Goal: Check status: Check status

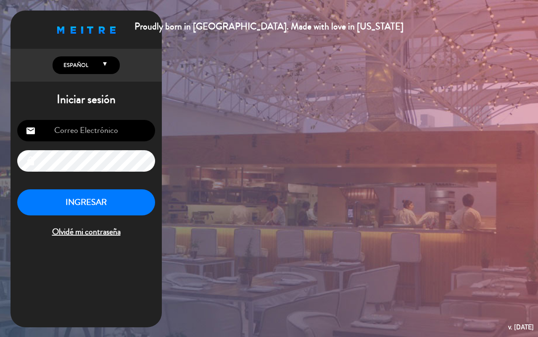
type input "[EMAIL_ADDRESS][DOMAIN_NAME]"
click at [90, 203] on button "INGRESAR" at bounding box center [86, 202] width 138 height 26
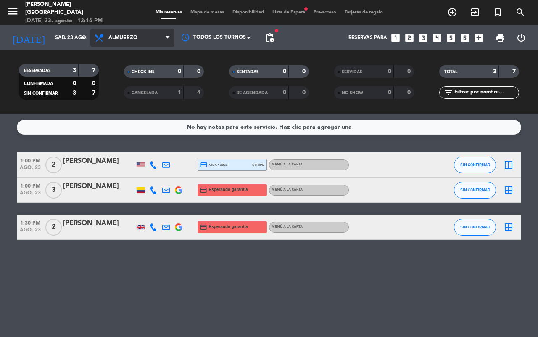
click at [150, 38] on span "Almuerzo" at bounding box center [132, 38] width 84 height 18
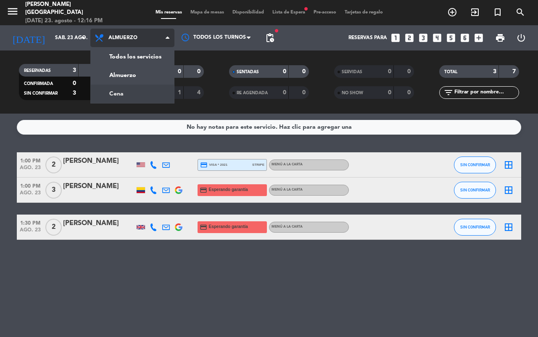
click at [116, 92] on div "menu [PERSON_NAME][GEOGRAPHIC_DATA][DATE] 23. agosto - 12:16 PM Mis reservas Ma…" at bounding box center [269, 56] width 538 height 113
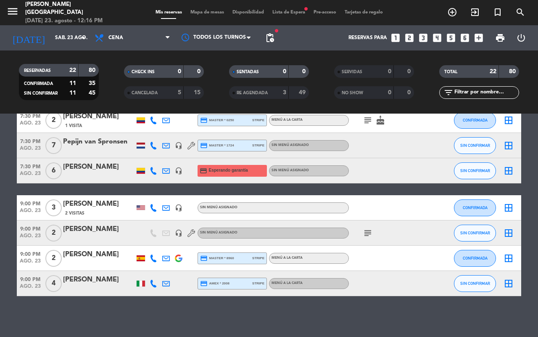
scroll to position [448, 0]
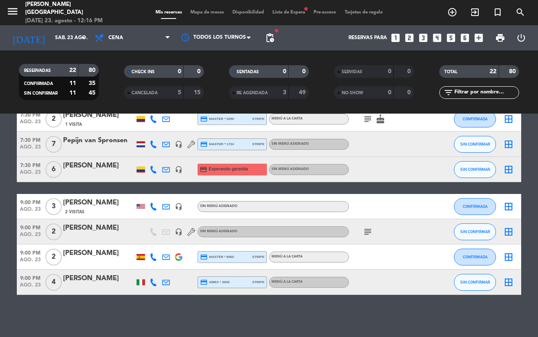
click at [366, 229] on icon "subject" at bounding box center [368, 231] width 10 height 10
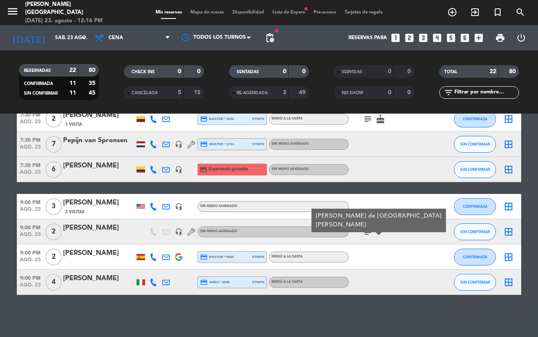
click at [366, 229] on icon "subject" at bounding box center [368, 231] width 10 height 10
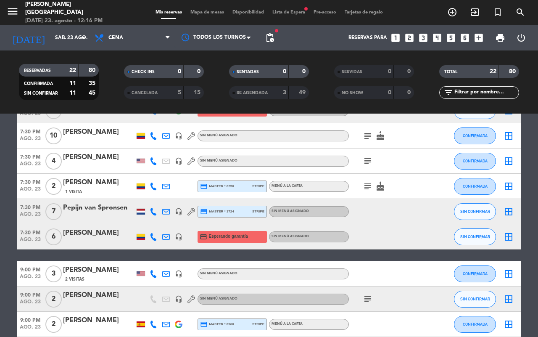
scroll to position [342, 0]
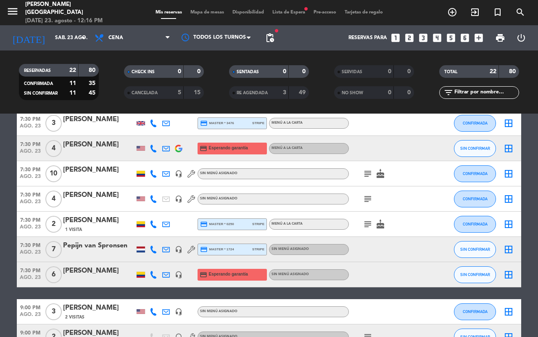
click at [364, 176] on icon "subject" at bounding box center [368, 174] width 10 height 10
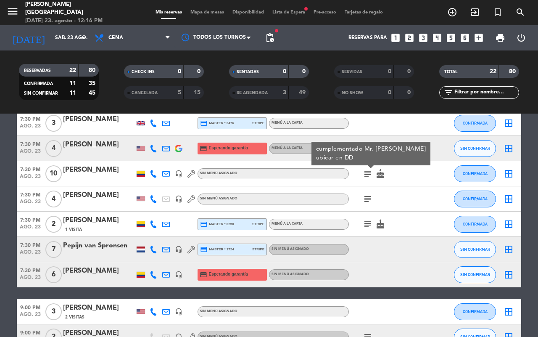
click at [369, 171] on icon "subject" at bounding box center [368, 174] width 10 height 10
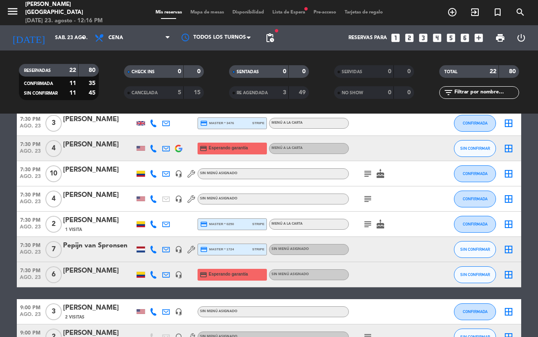
click at [366, 200] on icon "subject" at bounding box center [368, 199] width 10 height 10
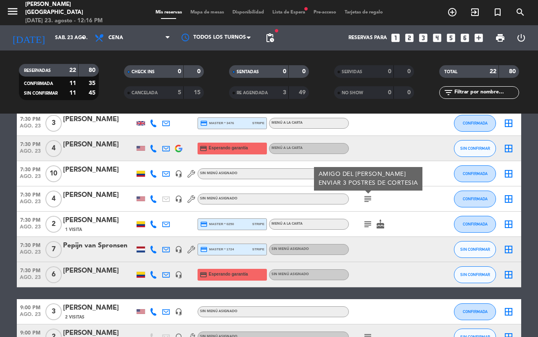
click at [369, 219] on icon "subject" at bounding box center [368, 224] width 10 height 10
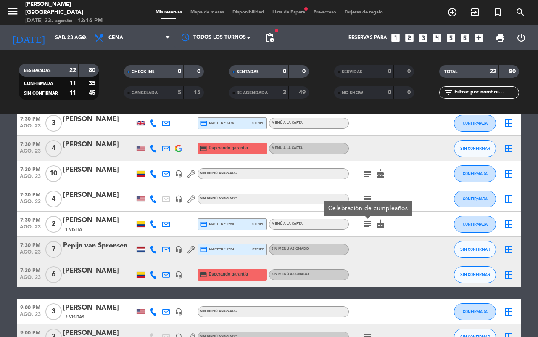
click at [364, 198] on icon "subject" at bounding box center [368, 199] width 10 height 10
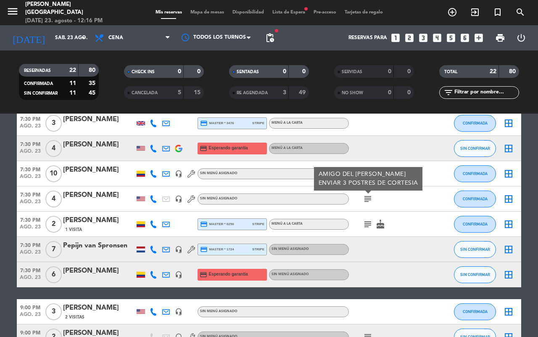
click at [365, 194] on div at bounding box center [368, 192] width 6 height 3
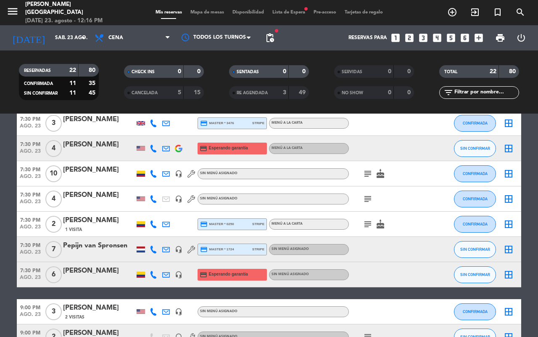
click at [366, 198] on icon "subject" at bounding box center [368, 199] width 10 height 10
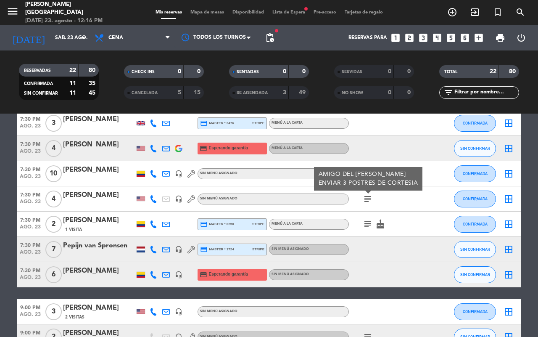
click at [366, 198] on icon "subject" at bounding box center [368, 199] width 10 height 10
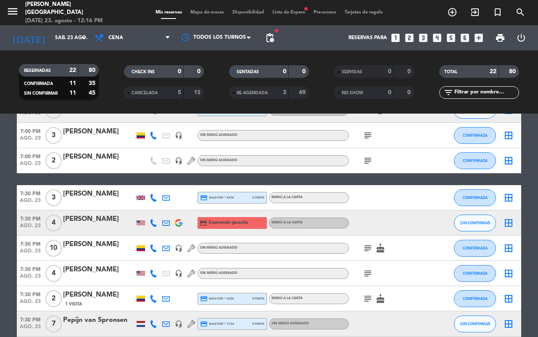
scroll to position [237, 0]
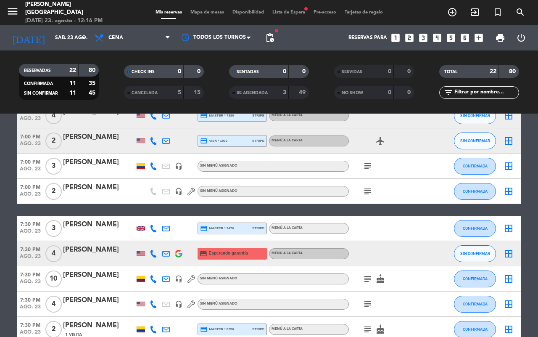
click at [366, 192] on icon "subject" at bounding box center [368, 191] width 10 height 10
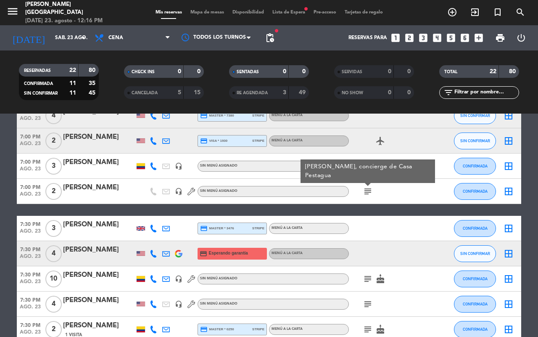
click at [366, 188] on icon "subject" at bounding box center [368, 191] width 10 height 10
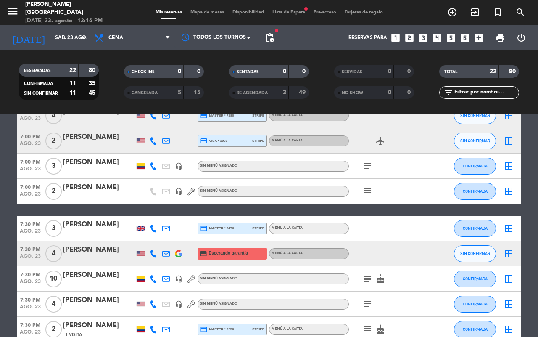
click at [369, 164] on icon "subject" at bounding box center [368, 166] width 10 height 10
click at [370, 162] on icon "subject" at bounding box center [368, 166] width 10 height 10
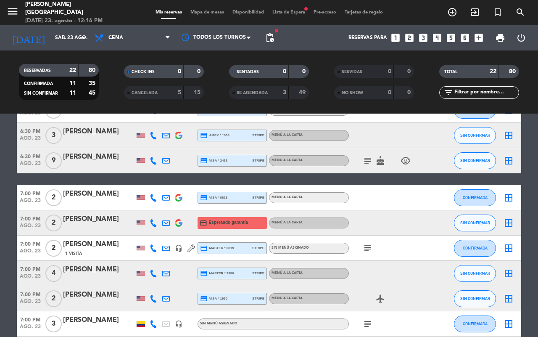
click at [369, 162] on icon "subject" at bounding box center [368, 160] width 10 height 10
click at [368, 160] on icon "subject" at bounding box center [368, 160] width 10 height 10
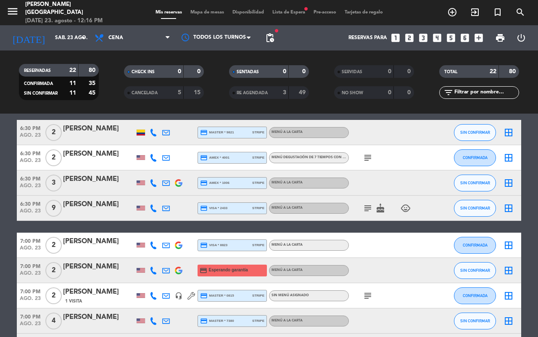
scroll to position [27, 0]
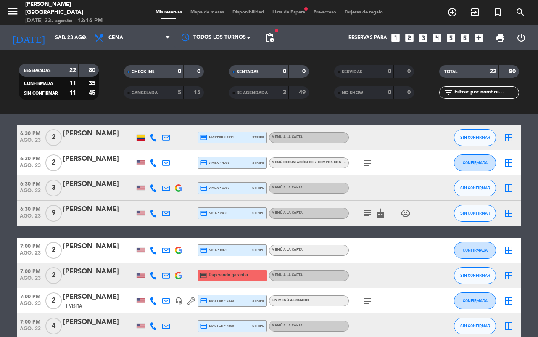
click at [365, 161] on icon "subject" at bounding box center [368, 163] width 10 height 10
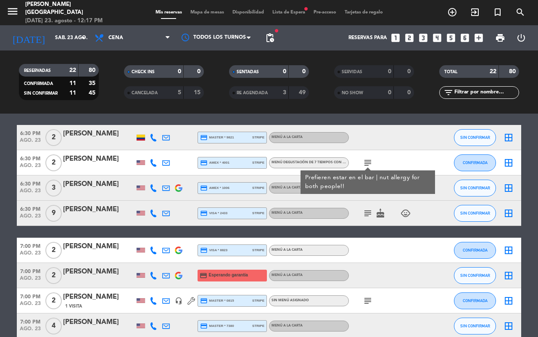
click at [366, 159] on icon "subject" at bounding box center [368, 163] width 10 height 10
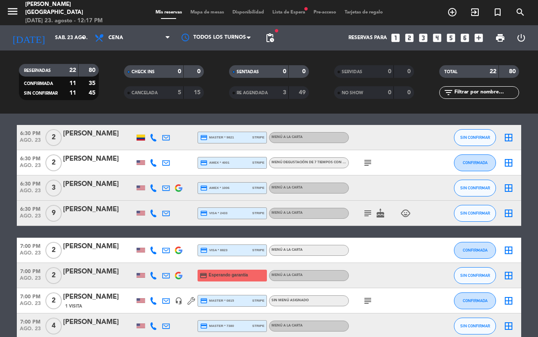
click at [366, 159] on icon "subject" at bounding box center [368, 163] width 10 height 10
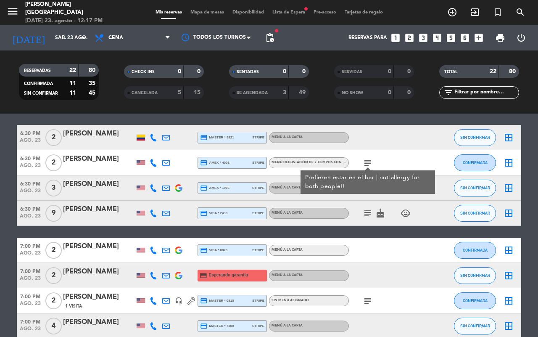
click at [366, 159] on icon "subject" at bounding box center [368, 163] width 10 height 10
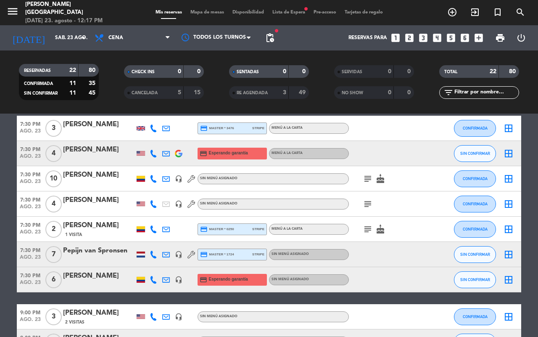
scroll to position [448, 0]
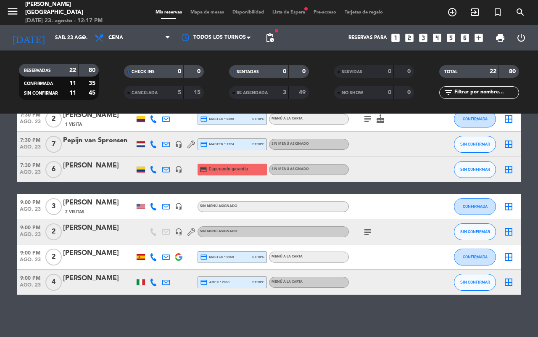
click at [369, 232] on icon "subject" at bounding box center [368, 231] width 10 height 10
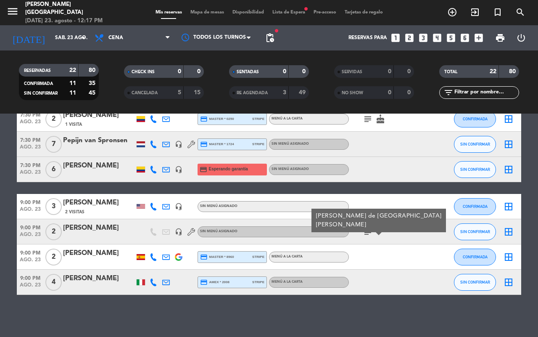
click at [368, 229] on icon "subject" at bounding box center [368, 231] width 10 height 10
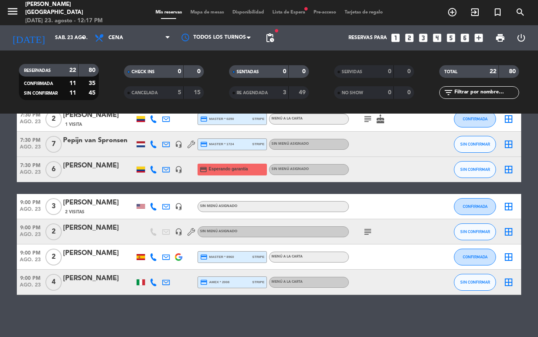
click at [369, 225] on div "subject" at bounding box center [387, 231] width 76 height 25
click at [370, 227] on icon "subject" at bounding box center [368, 231] width 10 height 10
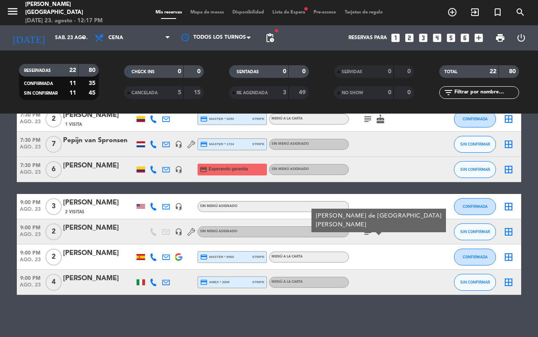
click at [370, 227] on icon "subject" at bounding box center [368, 231] width 10 height 10
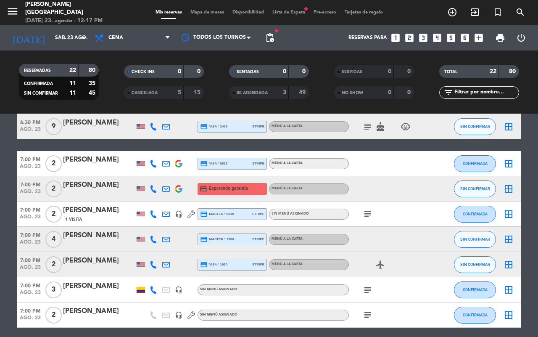
scroll to position [0, 0]
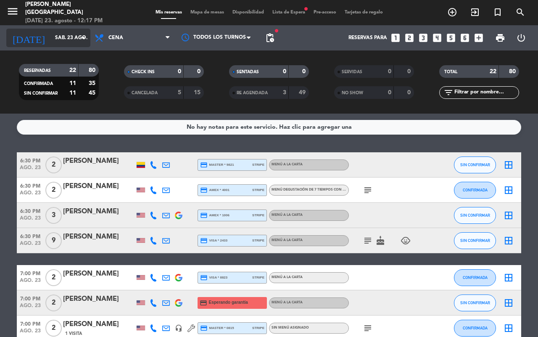
click at [76, 32] on input "sáb. 23 ago." at bounding box center [84, 38] width 67 height 14
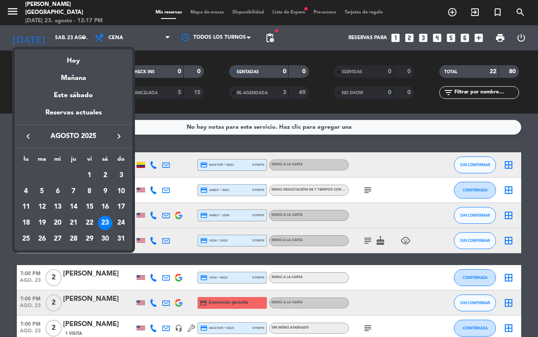
click at [120, 219] on div "24" at bounding box center [121, 223] width 14 height 14
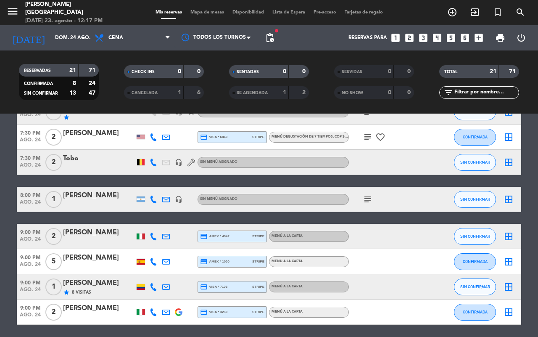
scroll to position [434, 0]
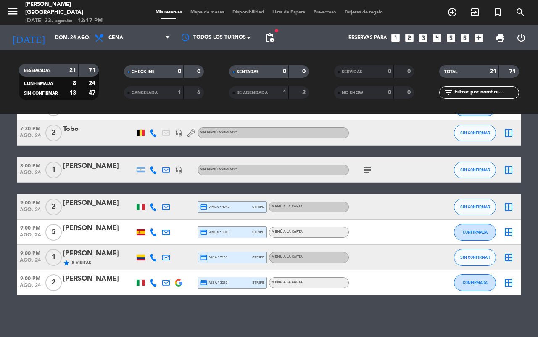
click at [64, 263] on icon "star" at bounding box center [66, 262] width 7 height 7
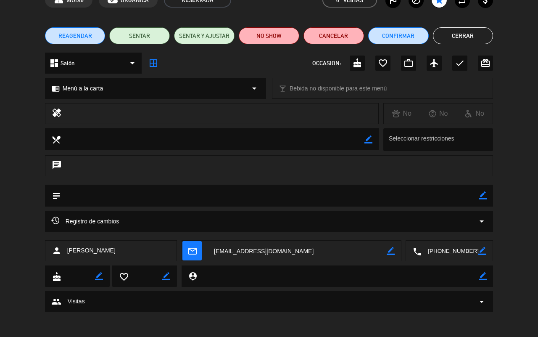
scroll to position [0, 0]
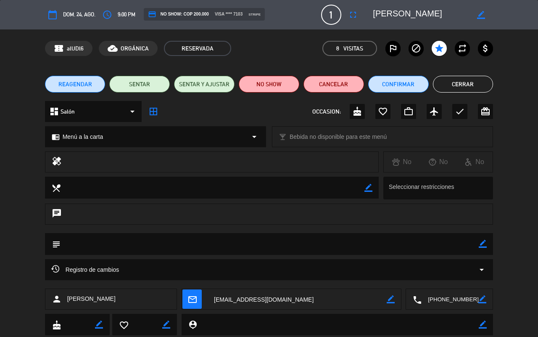
click at [466, 88] on button "Cerrar" at bounding box center [463, 84] width 61 height 17
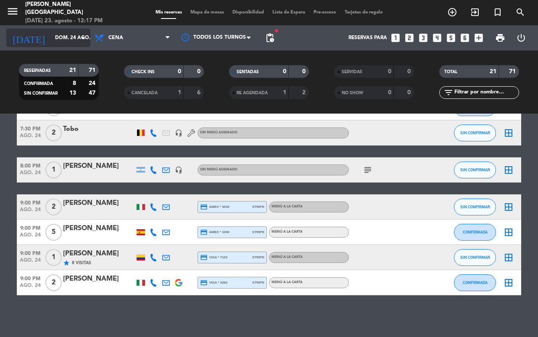
click at [80, 35] on icon "arrow_drop_down" at bounding box center [83, 38] width 10 height 10
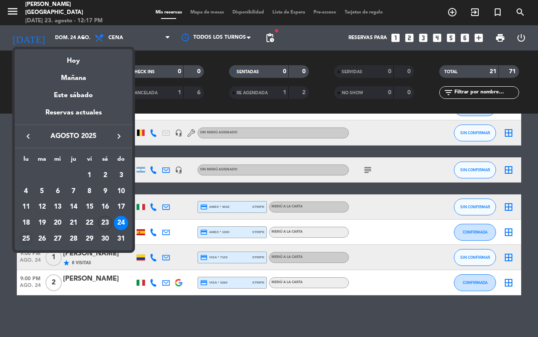
click at [26, 235] on div "25" at bounding box center [26, 239] width 14 height 14
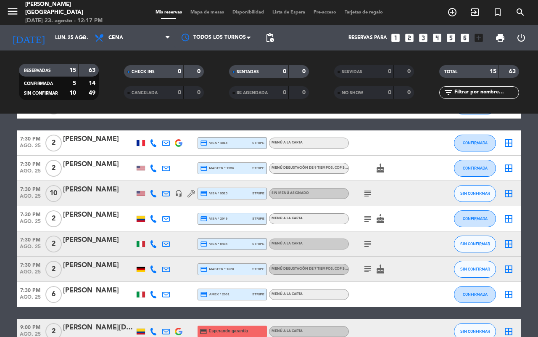
scroll to position [259, 0]
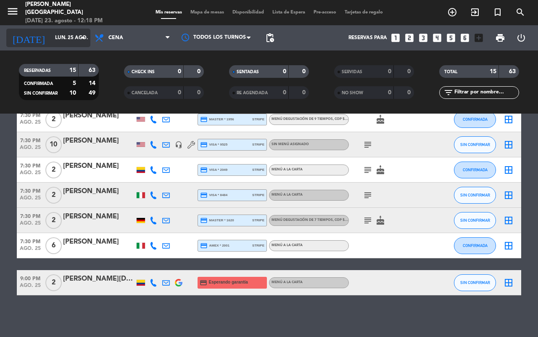
click at [59, 42] on input "lun. 25 ago." at bounding box center [84, 38] width 67 height 14
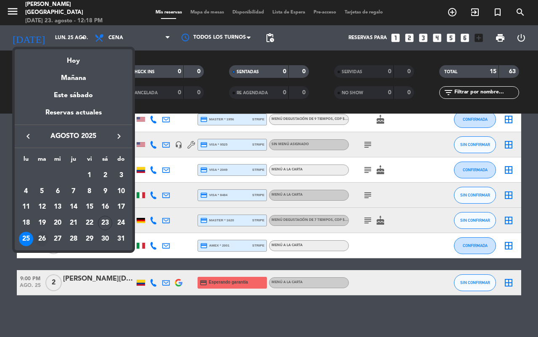
click at [34, 240] on td "26" at bounding box center [42, 239] width 16 height 16
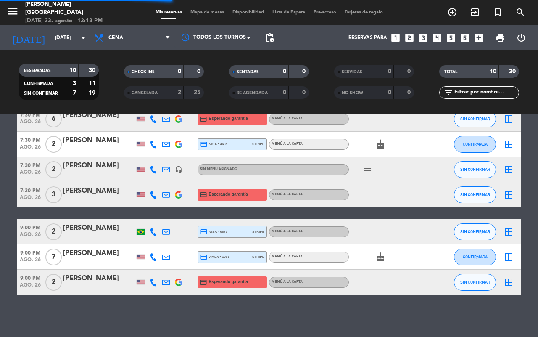
scroll to position [133, 0]
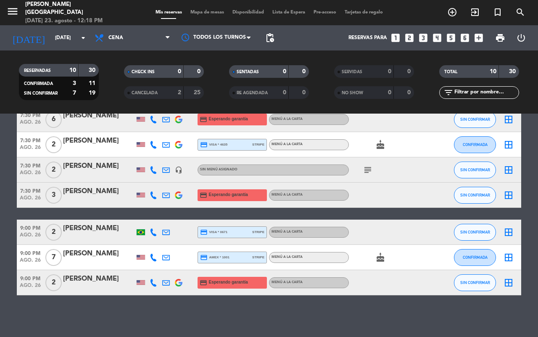
click at [370, 165] on icon "subject" at bounding box center [368, 170] width 10 height 10
click at [366, 168] on icon "subject" at bounding box center [368, 170] width 10 height 10
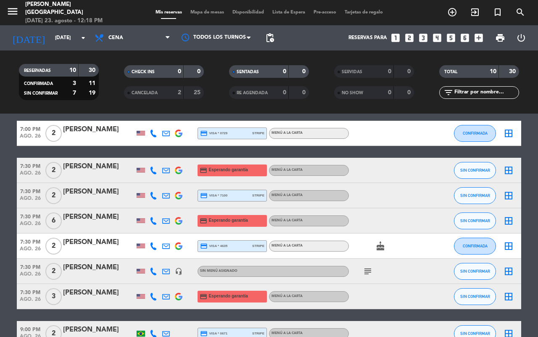
scroll to position [0, 0]
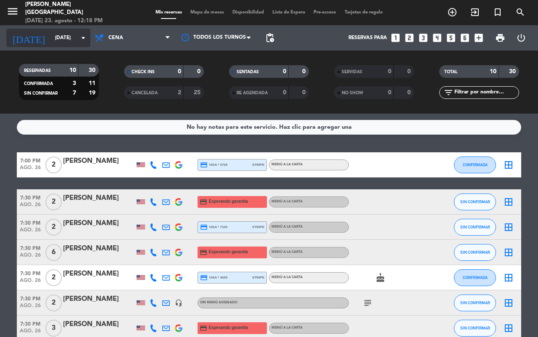
click at [84, 35] on icon "arrow_drop_down" at bounding box center [83, 38] width 10 height 10
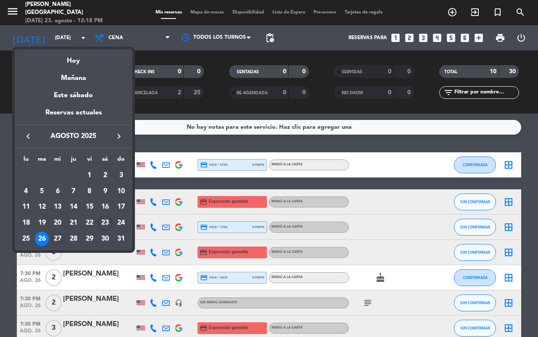
click at [63, 235] on div "27" at bounding box center [57, 239] width 14 height 14
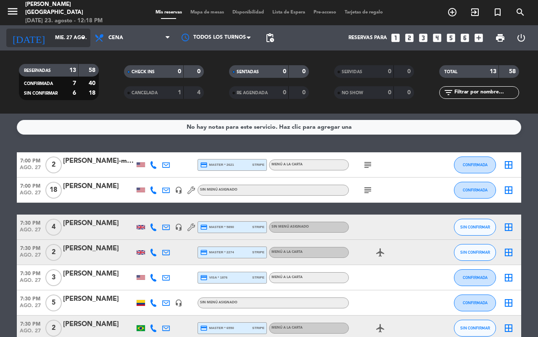
click at [64, 36] on input "mié. 27 ago." at bounding box center [84, 38] width 67 height 14
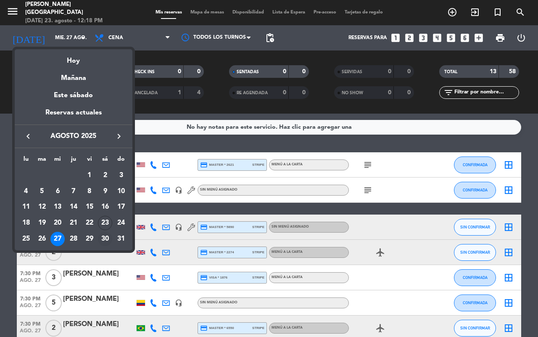
click at [102, 238] on div "30" at bounding box center [105, 239] width 14 height 14
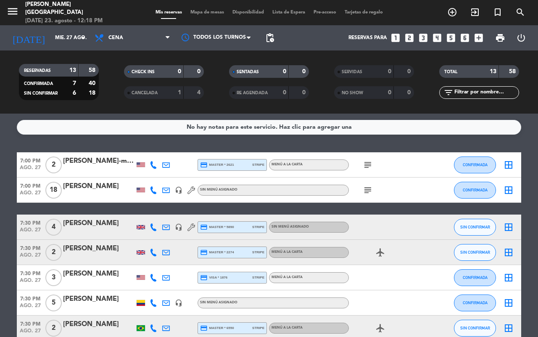
type input "sáb. 30 ago."
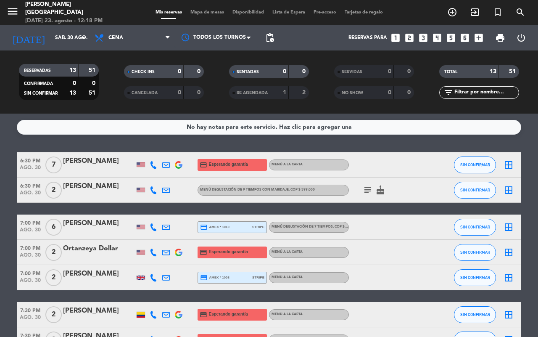
scroll to position [221, 0]
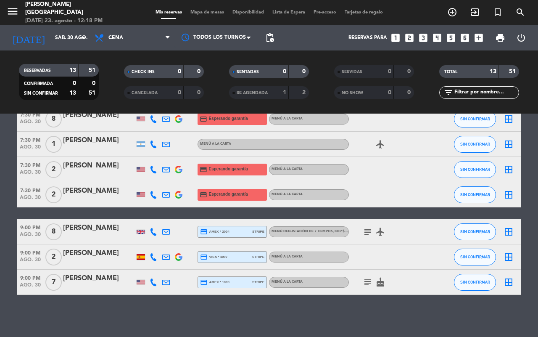
click at [368, 230] on icon "subject" at bounding box center [368, 231] width 10 height 10
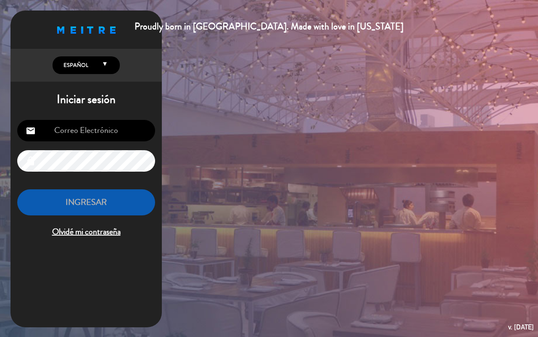
type input "[EMAIL_ADDRESS][DOMAIN_NAME]"
